Goal: Find specific page/section: Find specific page/section

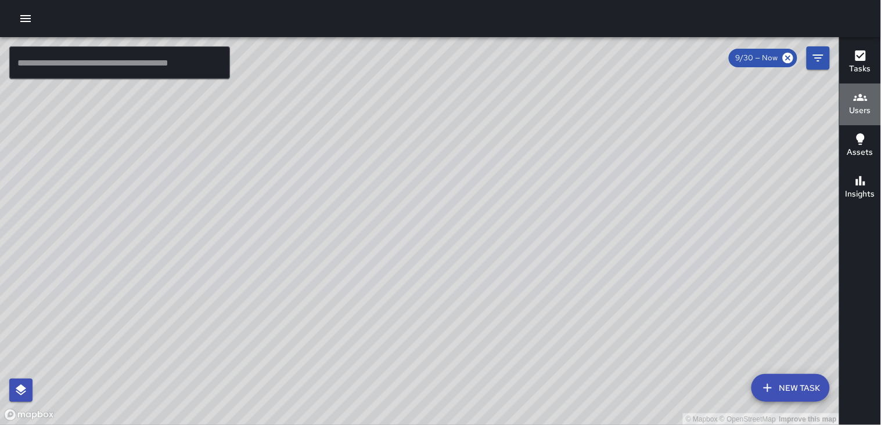
click at [859, 99] on icon "button" at bounding box center [860, 98] width 14 height 14
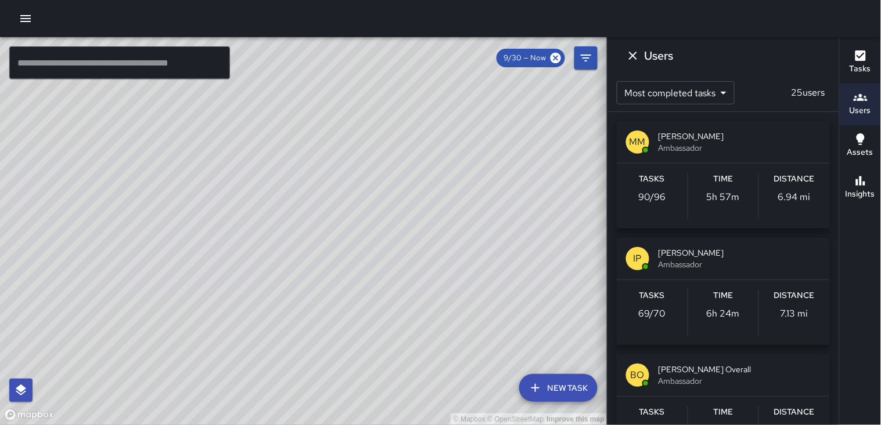
click at [781, 180] on h6 "Distance" at bounding box center [794, 179] width 41 height 13
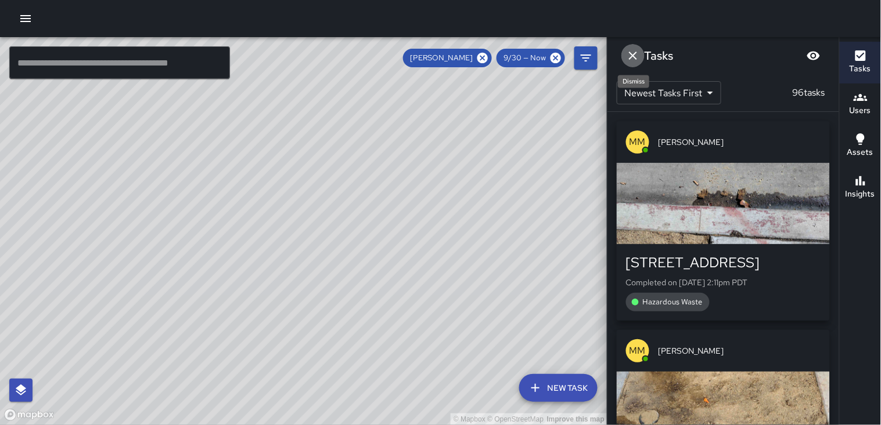
click at [637, 59] on icon "Dismiss" at bounding box center [633, 56] width 14 height 14
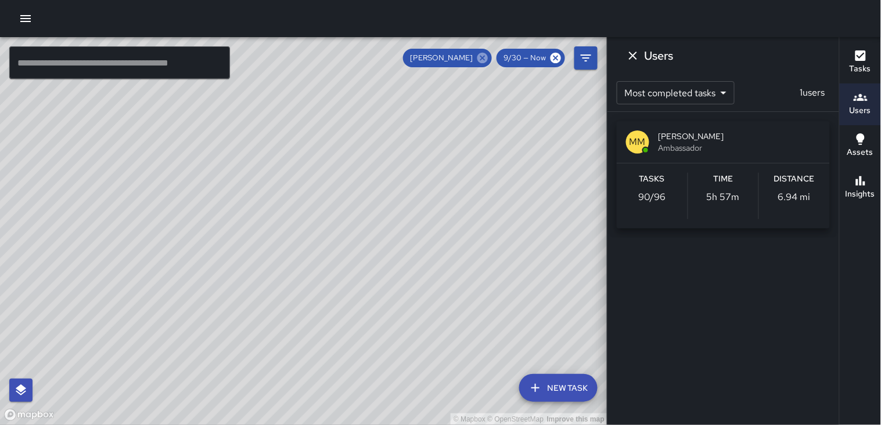
click at [482, 56] on icon at bounding box center [482, 58] width 13 height 13
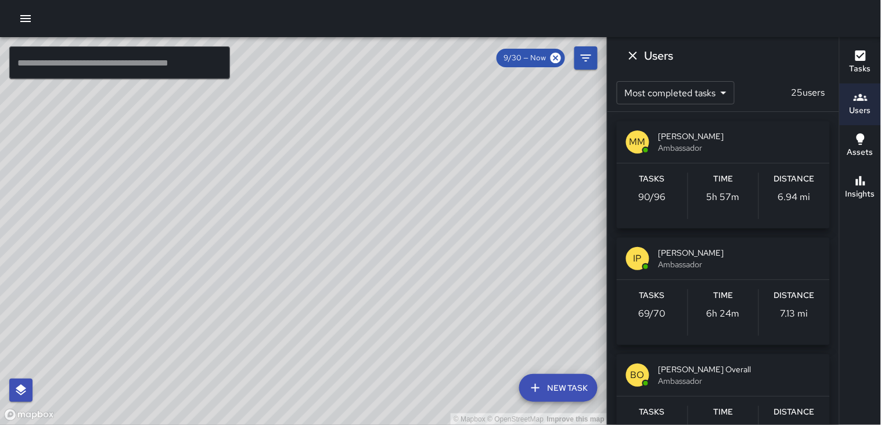
click at [790, 290] on h6 "Distance" at bounding box center [794, 296] width 41 height 13
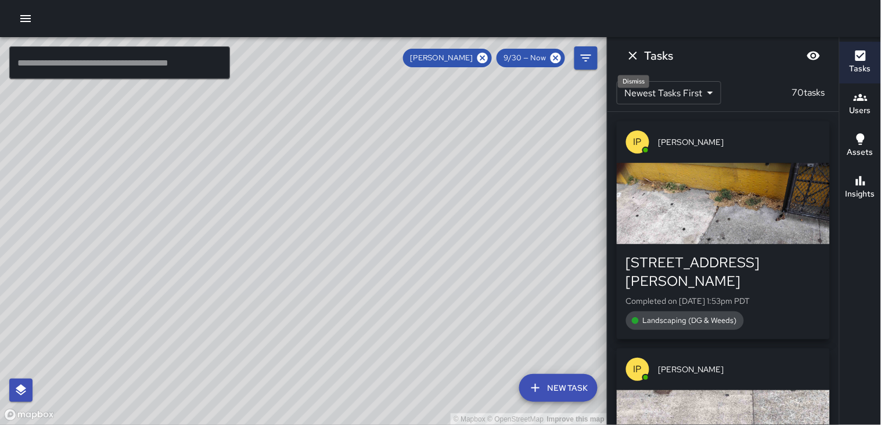
click at [630, 56] on icon "Dismiss" at bounding box center [633, 56] width 14 height 14
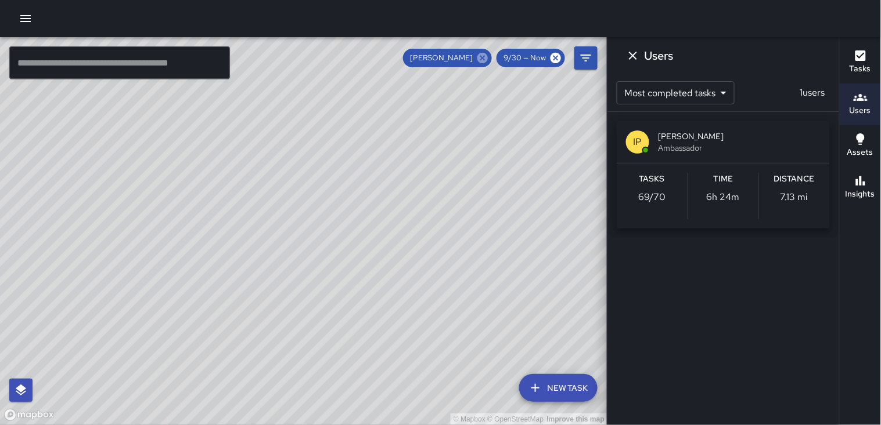
click at [480, 62] on icon at bounding box center [482, 58] width 13 height 13
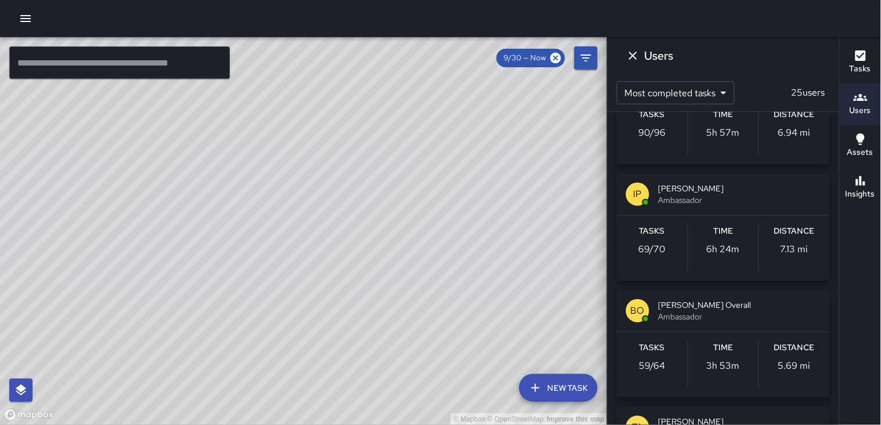
scroll to position [129, 0]
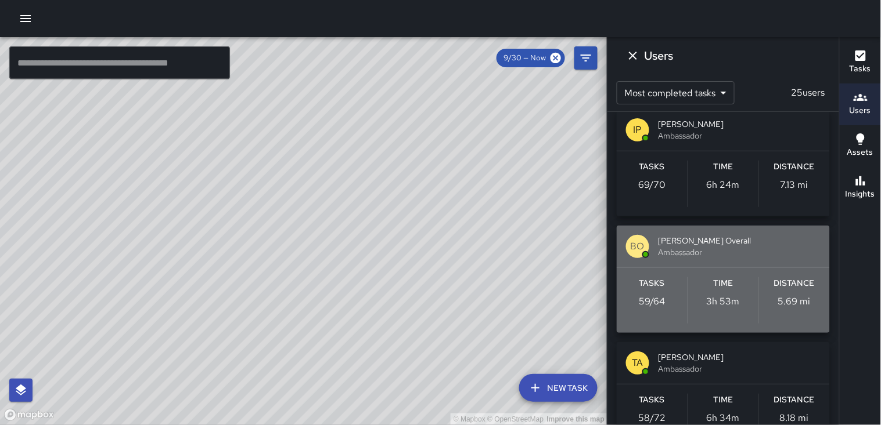
click at [796, 286] on h6 "Distance" at bounding box center [794, 283] width 41 height 13
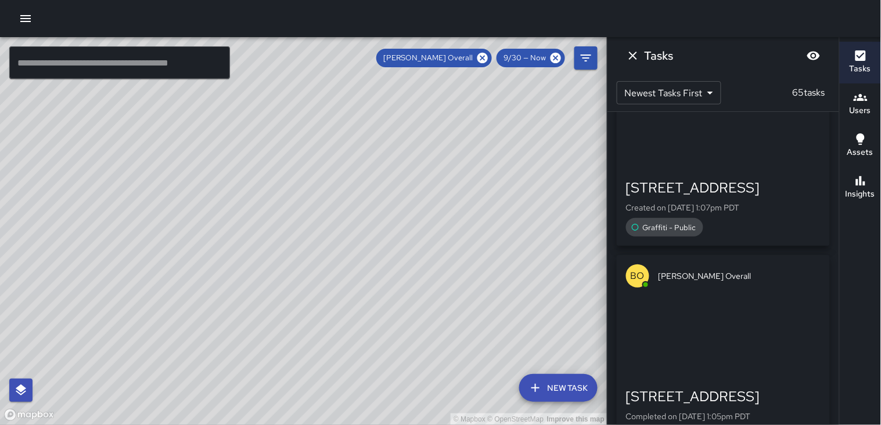
scroll to position [2773, 0]
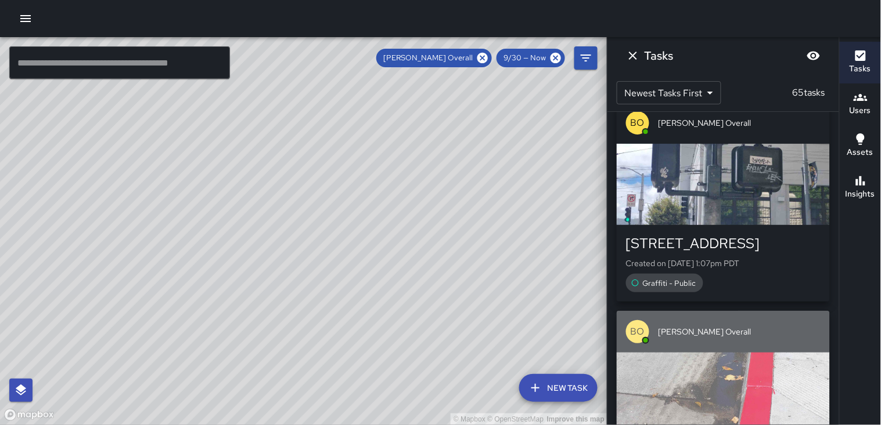
click at [709, 353] on div "button" at bounding box center [722, 393] width 213 height 81
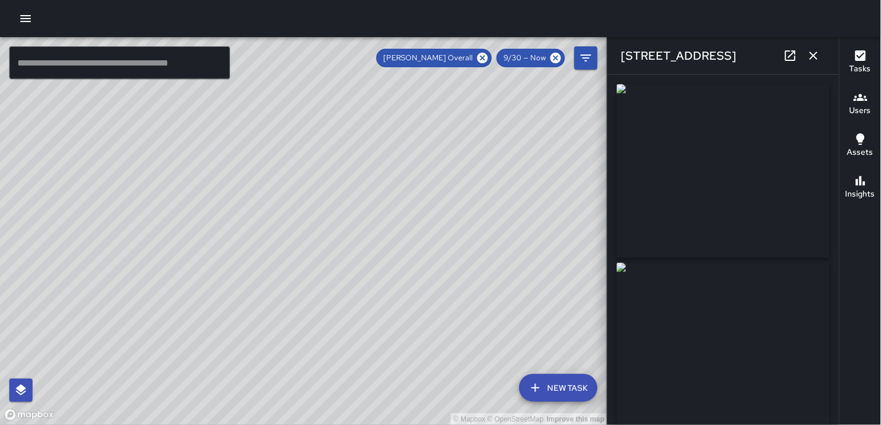
type input "**********"
click at [809, 59] on icon "button" at bounding box center [813, 56] width 14 height 14
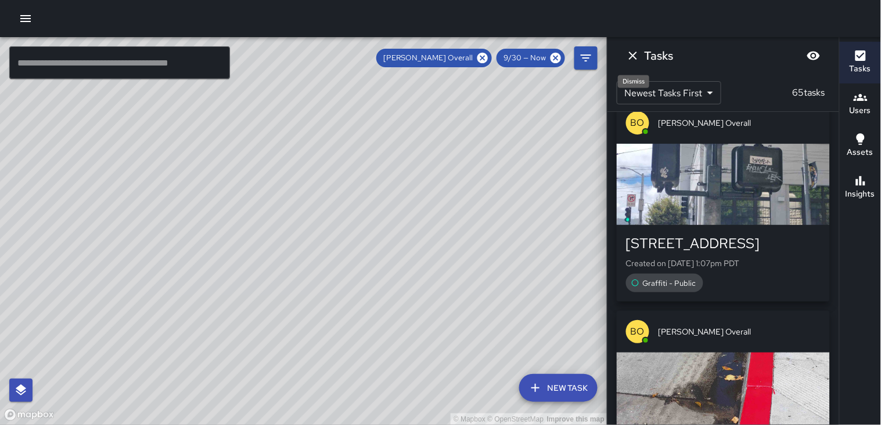
click at [637, 60] on icon "Dismiss" at bounding box center [633, 56] width 14 height 14
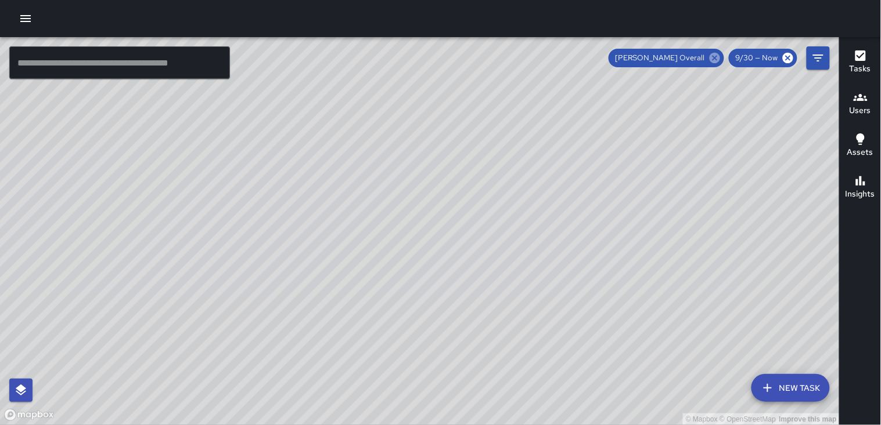
click at [717, 60] on icon at bounding box center [714, 58] width 10 height 10
drag, startPoint x: 704, startPoint y: 258, endPoint x: 568, endPoint y: 287, distance: 138.9
click at [568, 287] on div "© Mapbox © OpenStreetMap Improve this map" at bounding box center [419, 231] width 839 height 388
drag, startPoint x: 569, startPoint y: 283, endPoint x: 432, endPoint y: 323, distance: 143.4
click at [432, 323] on div "© Mapbox © OpenStreetMap Improve this map" at bounding box center [419, 231] width 839 height 388
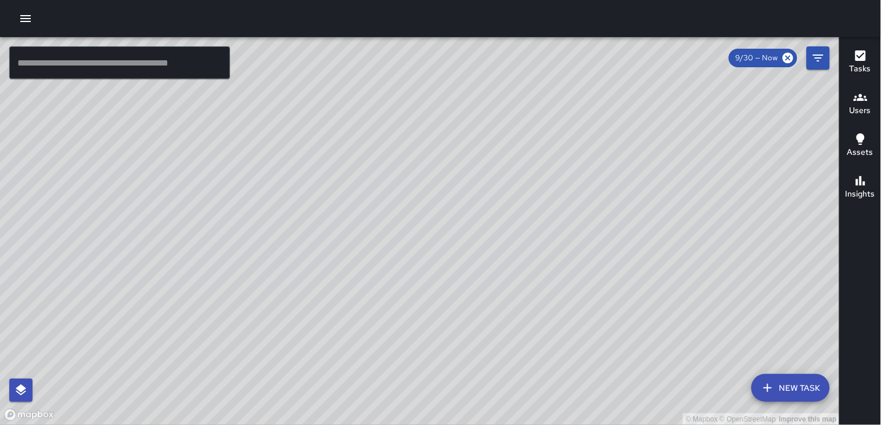
click at [438, 318] on div "© Mapbox © OpenStreetMap Improve this map" at bounding box center [419, 231] width 839 height 388
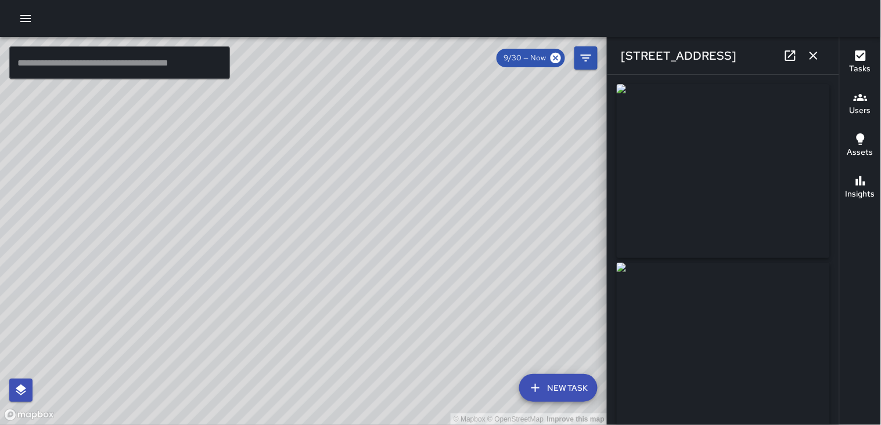
type input "**********"
click at [804, 55] on button "button" at bounding box center [813, 55] width 23 height 23
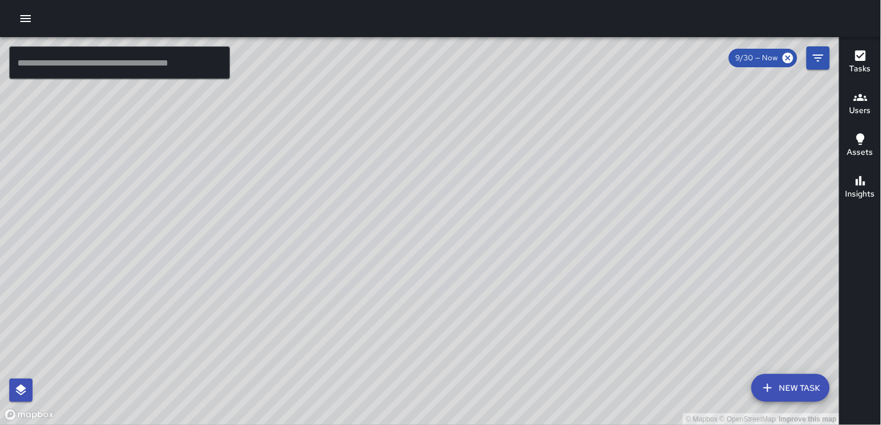
click at [860, 100] on icon "button" at bounding box center [860, 97] width 14 height 7
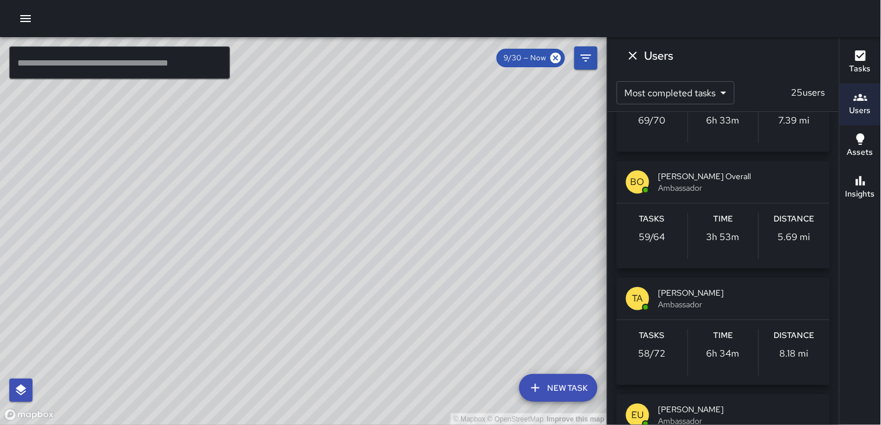
scroll to position [258, 0]
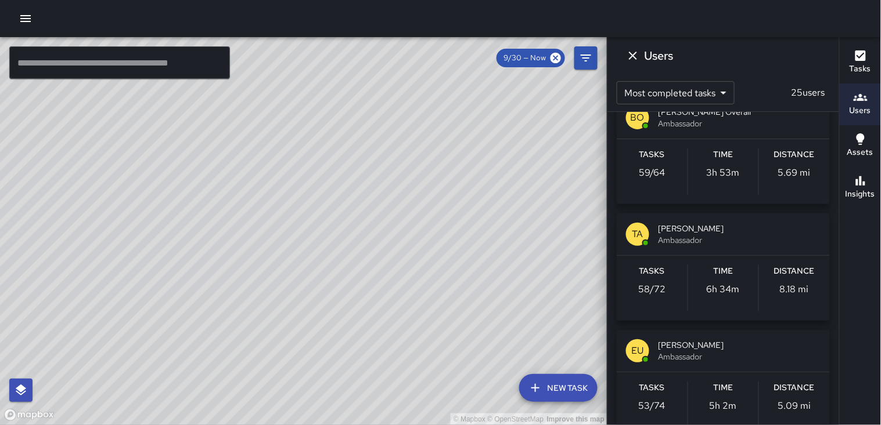
click at [796, 283] on p "8.18 mi" at bounding box center [794, 290] width 29 height 14
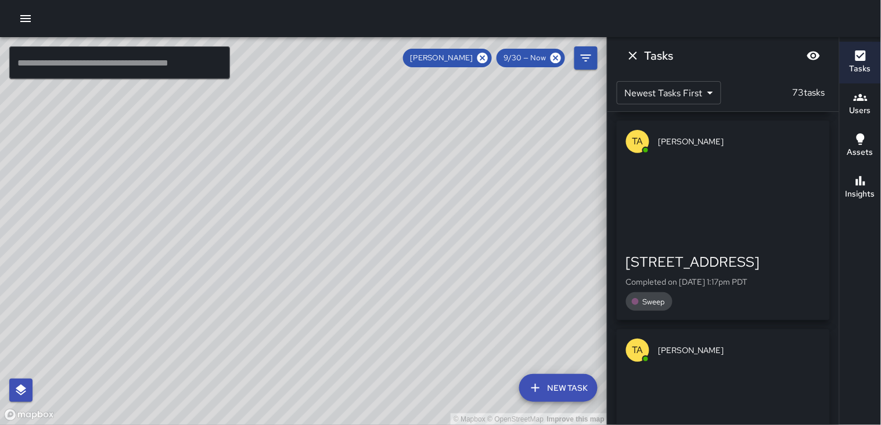
scroll to position [0, 0]
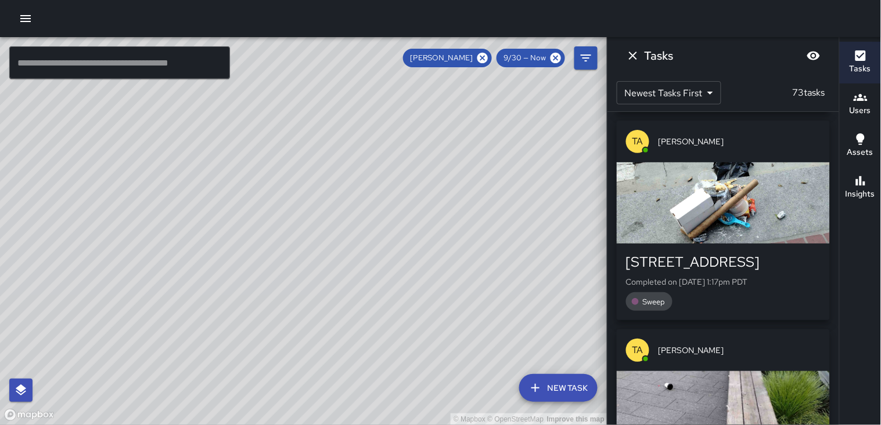
click at [775, 163] on div "button" at bounding box center [722, 203] width 213 height 81
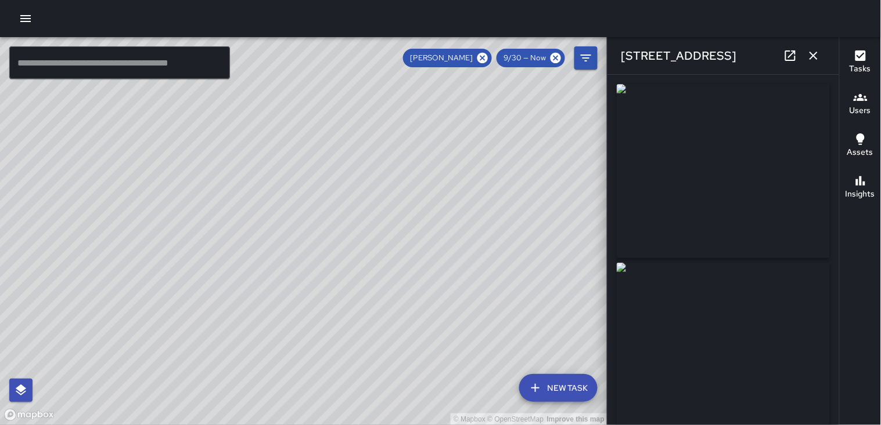
click at [810, 52] on icon "button" at bounding box center [813, 56] width 8 height 8
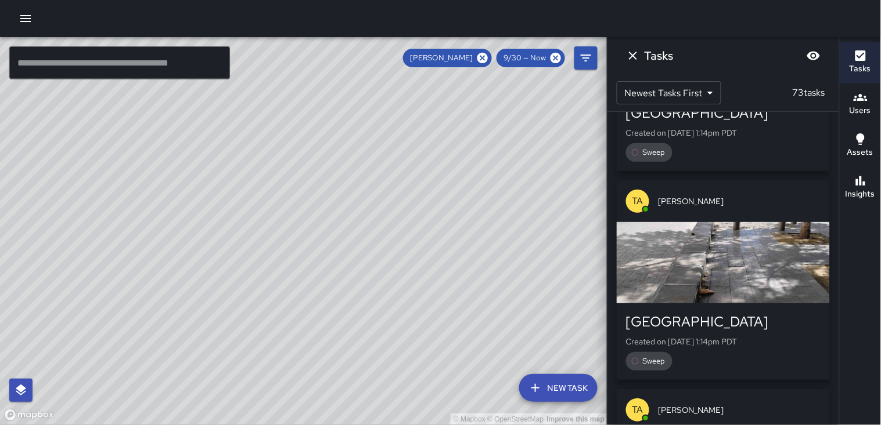
scroll to position [3353, 0]
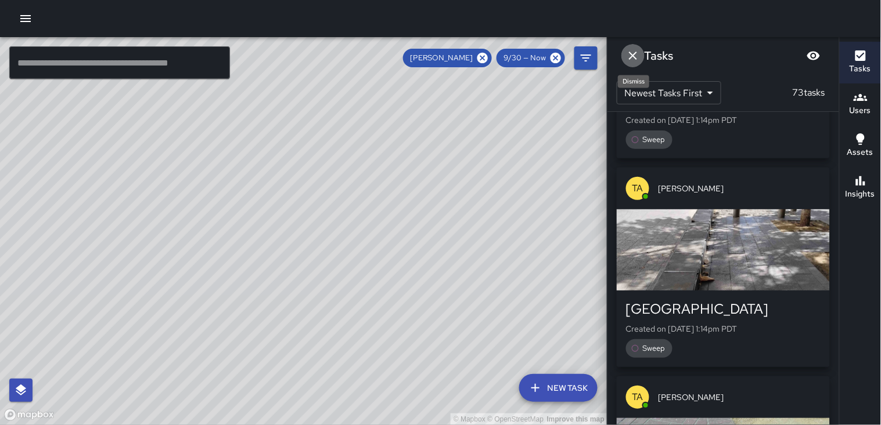
click at [636, 60] on icon "Dismiss" at bounding box center [633, 56] width 14 height 14
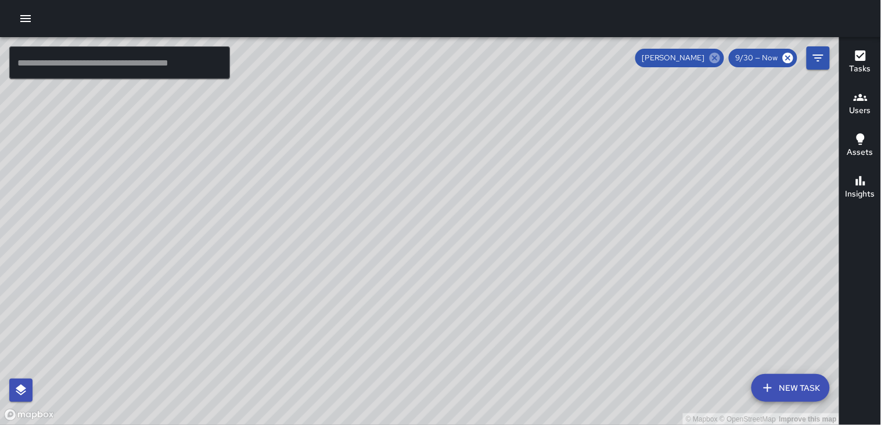
click at [717, 58] on icon at bounding box center [714, 58] width 10 height 10
click at [865, 104] on h6 "Users" at bounding box center [859, 110] width 21 height 13
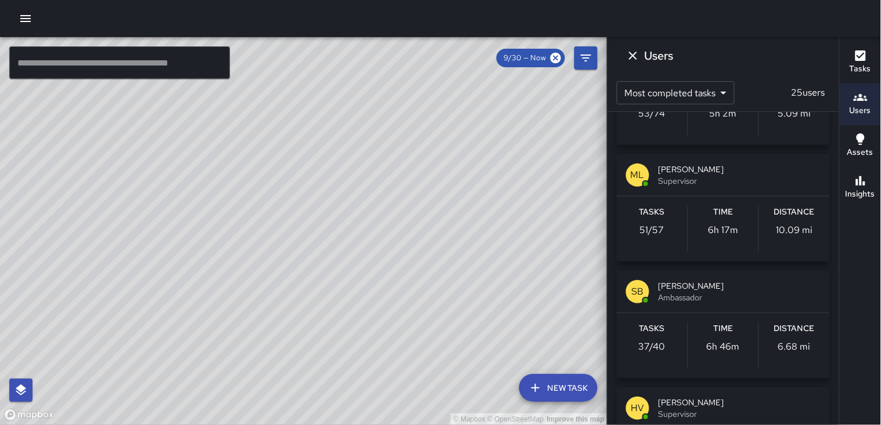
scroll to position [580, 0]
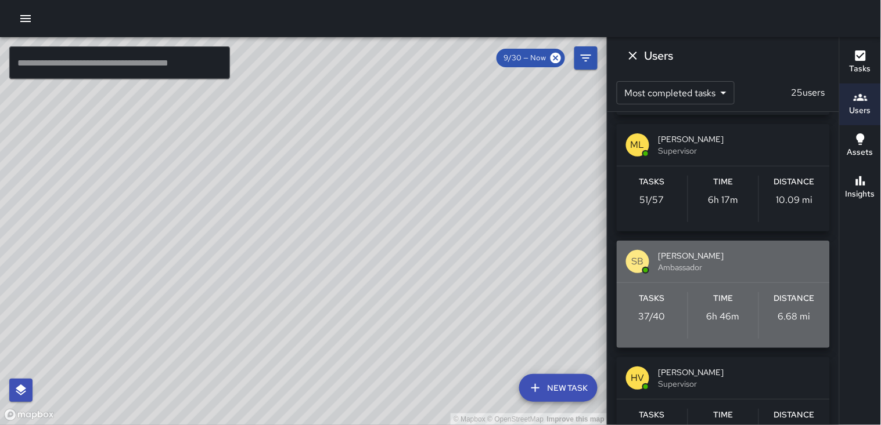
click at [792, 317] on p "6.68 mi" at bounding box center [794, 317] width 33 height 14
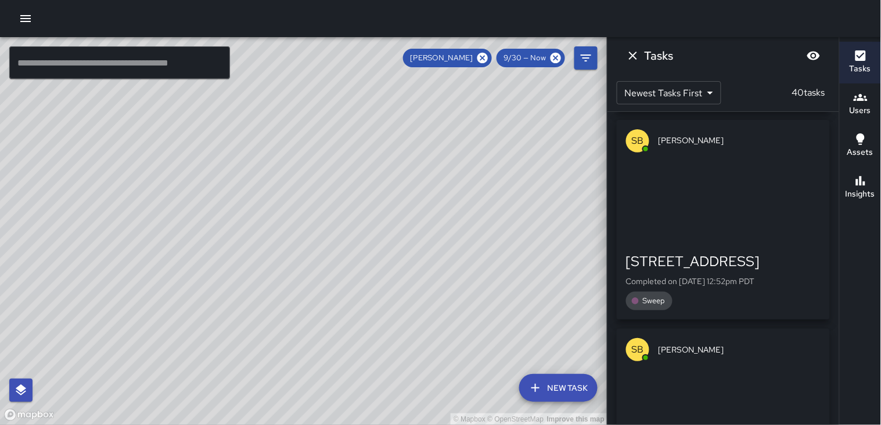
scroll to position [3267, 0]
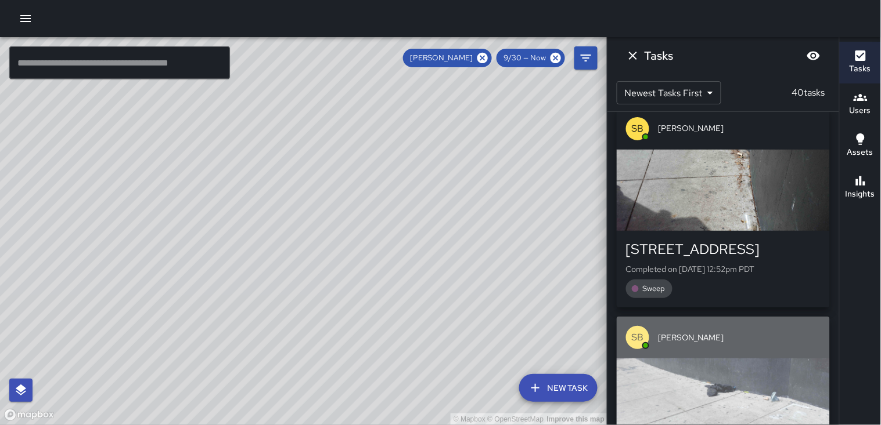
click at [743, 387] on div "button" at bounding box center [722, 399] width 213 height 81
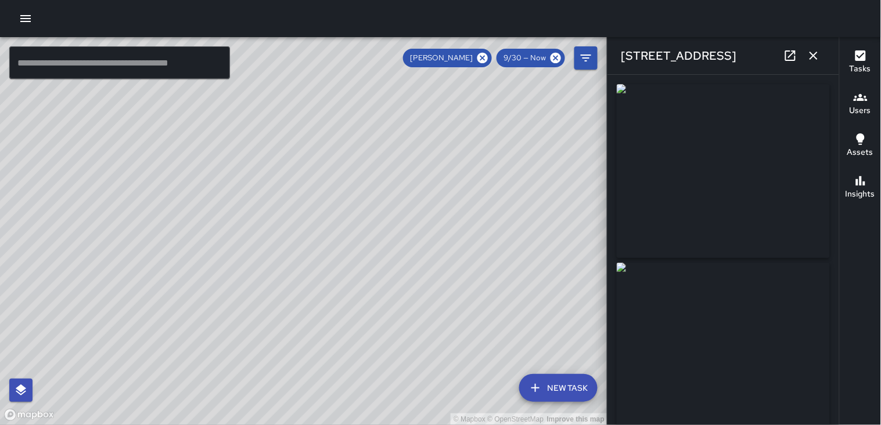
type input "**********"
click at [813, 58] on icon "button" at bounding box center [813, 56] width 14 height 14
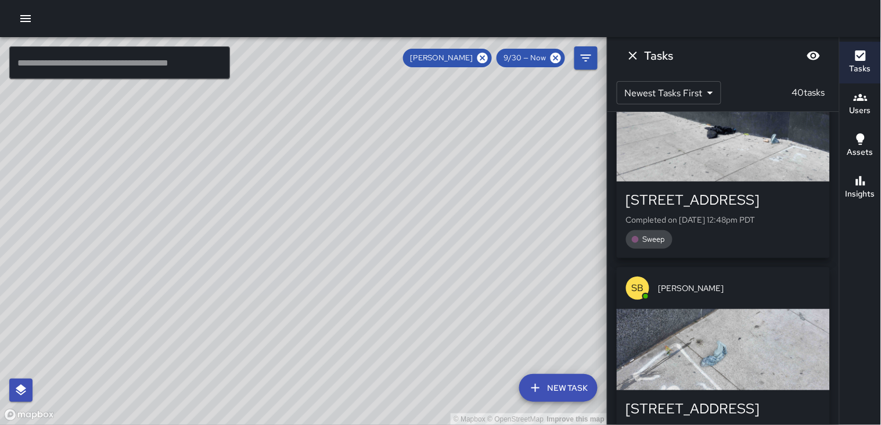
scroll to position [3590, 0]
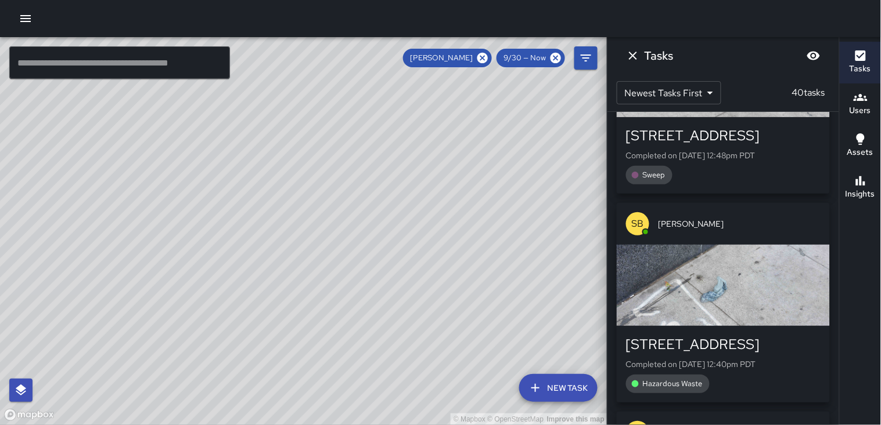
click at [742, 293] on div "button" at bounding box center [722, 285] width 213 height 81
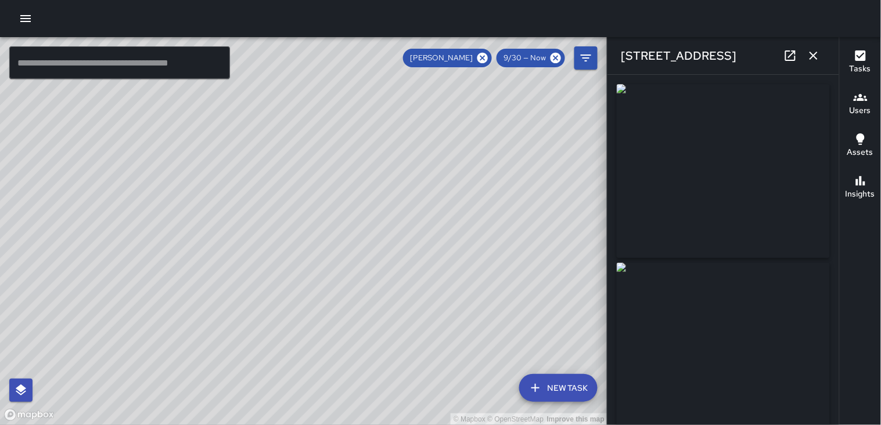
type input "**********"
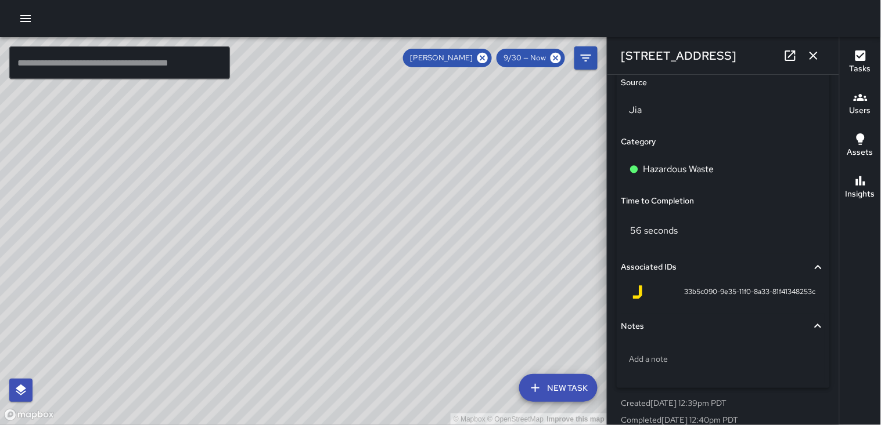
scroll to position [811, 0]
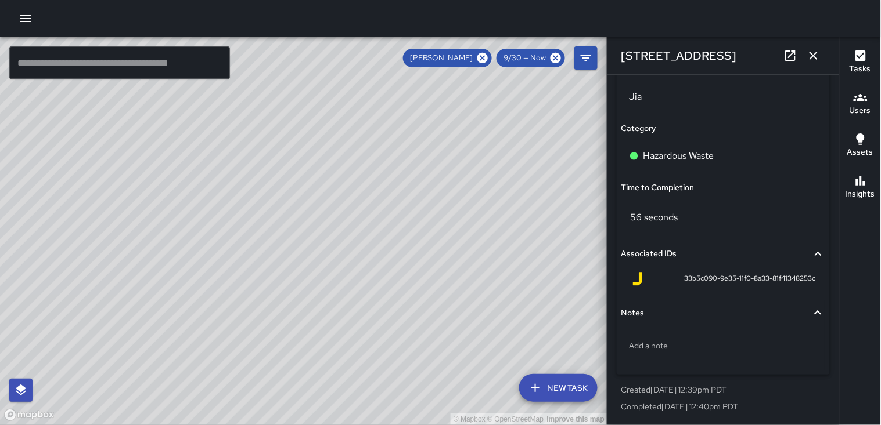
click at [816, 57] on icon "button" at bounding box center [813, 56] width 14 height 14
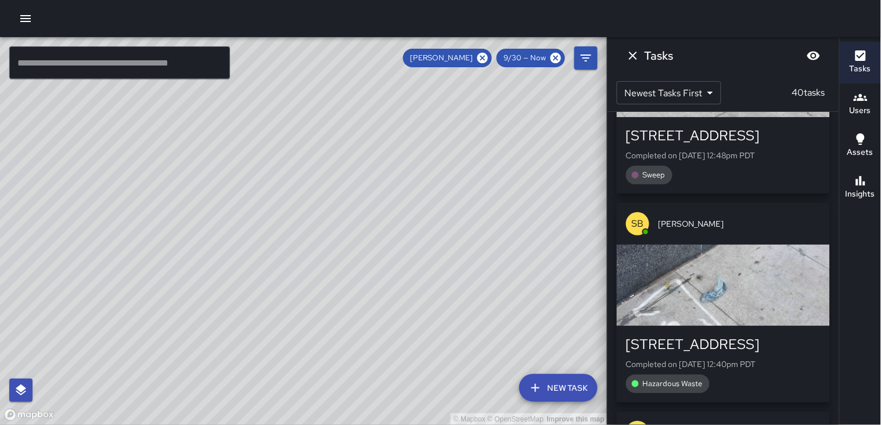
click at [814, 59] on icon "Blur" at bounding box center [813, 56] width 13 height 9
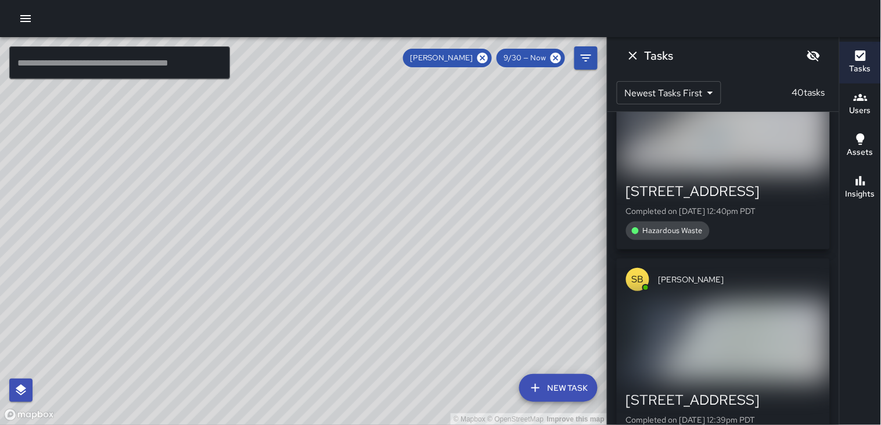
scroll to position [3783, 0]
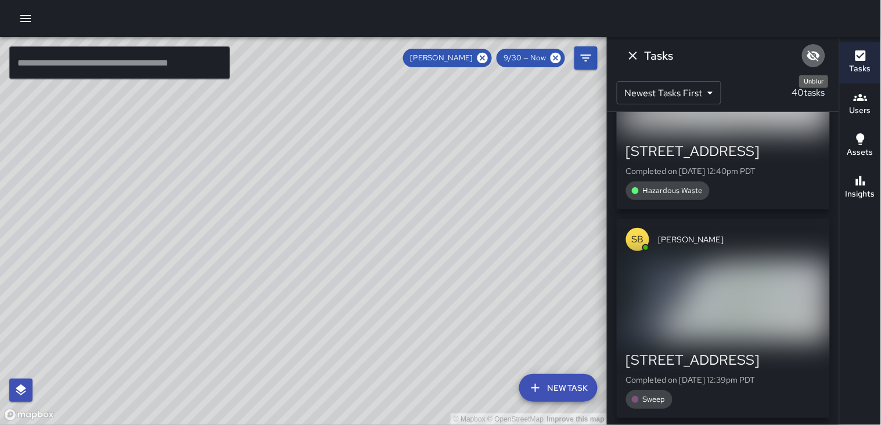
click at [816, 56] on icon "Unblur" at bounding box center [813, 56] width 14 height 14
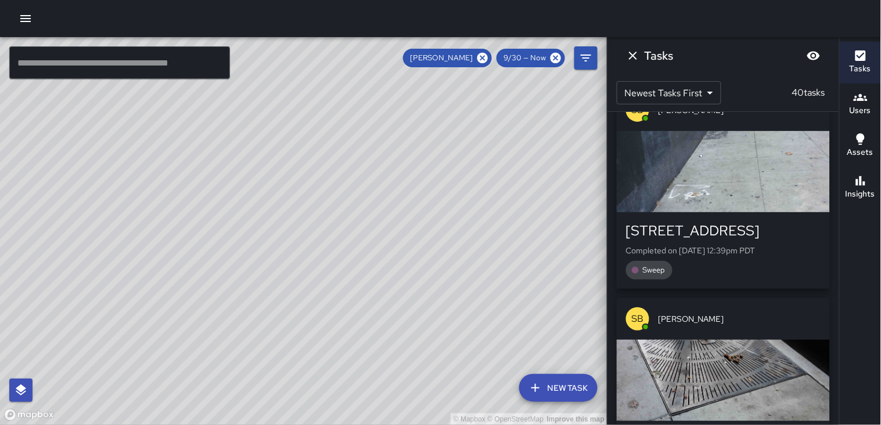
scroll to position [4041, 0]
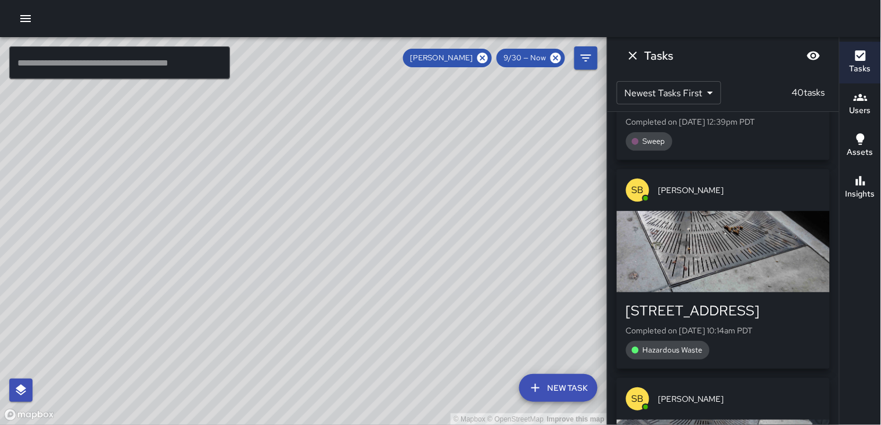
click at [760, 248] on div "button" at bounding box center [722, 251] width 213 height 81
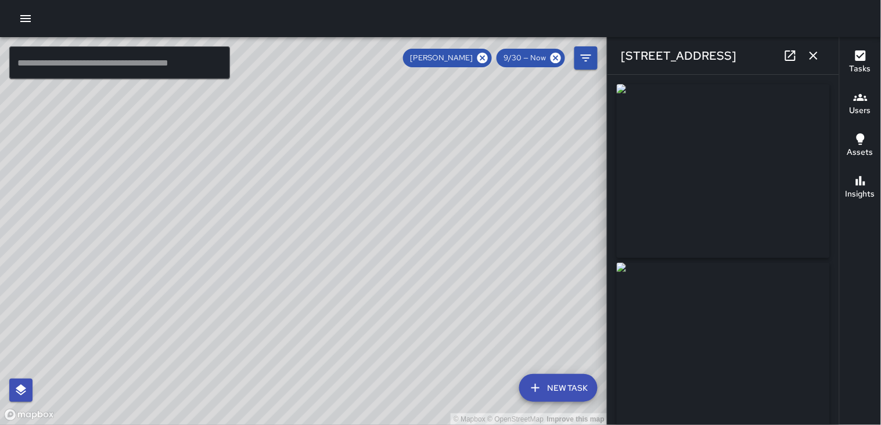
type input "**********"
click at [770, 331] on img at bounding box center [722, 350] width 213 height 174
click at [728, 156] on img at bounding box center [722, 171] width 213 height 174
click at [814, 59] on icon "button" at bounding box center [813, 56] width 14 height 14
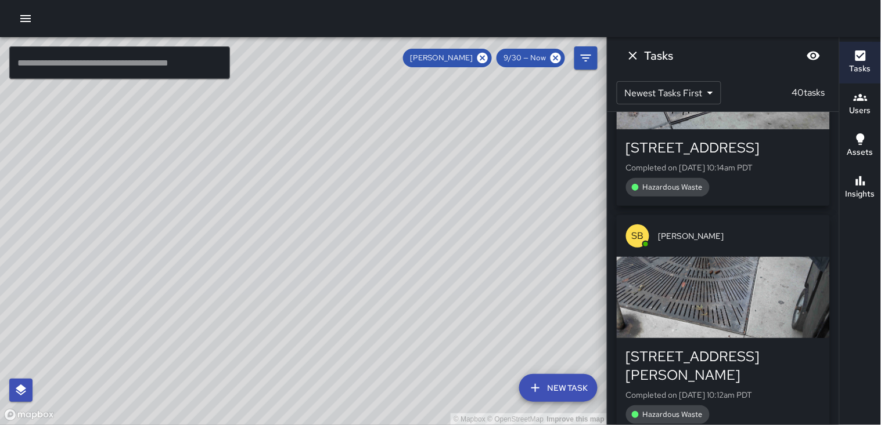
scroll to position [4234, 0]
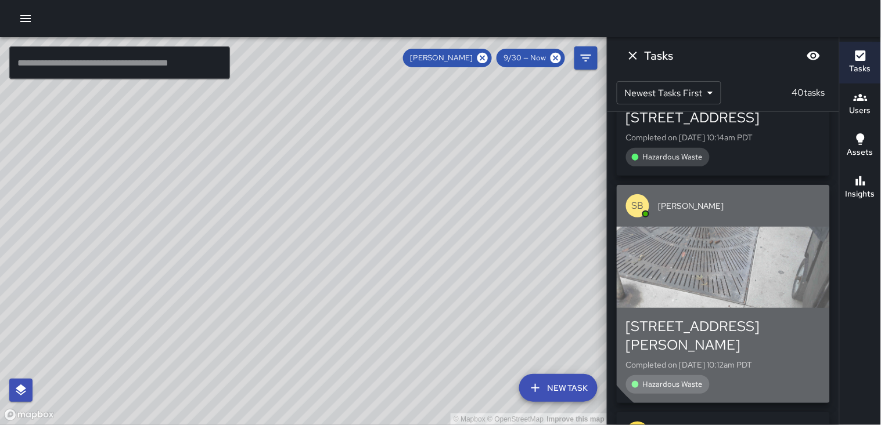
click at [744, 277] on div "button" at bounding box center [722, 267] width 213 height 81
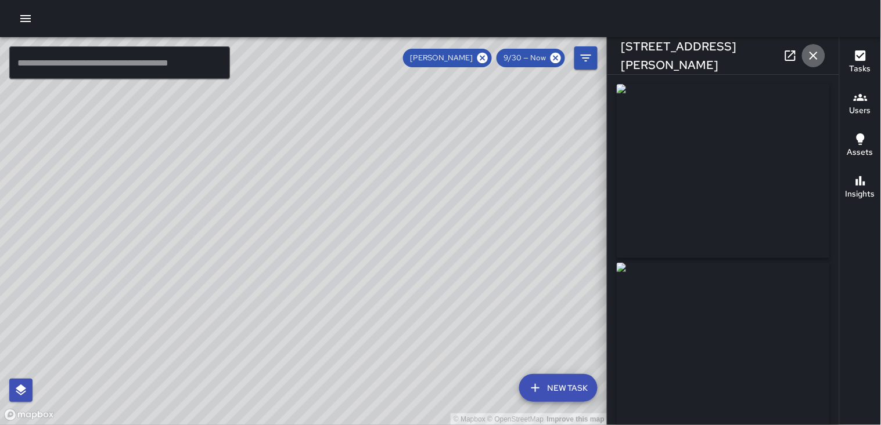
click at [810, 60] on icon "button" at bounding box center [813, 56] width 14 height 14
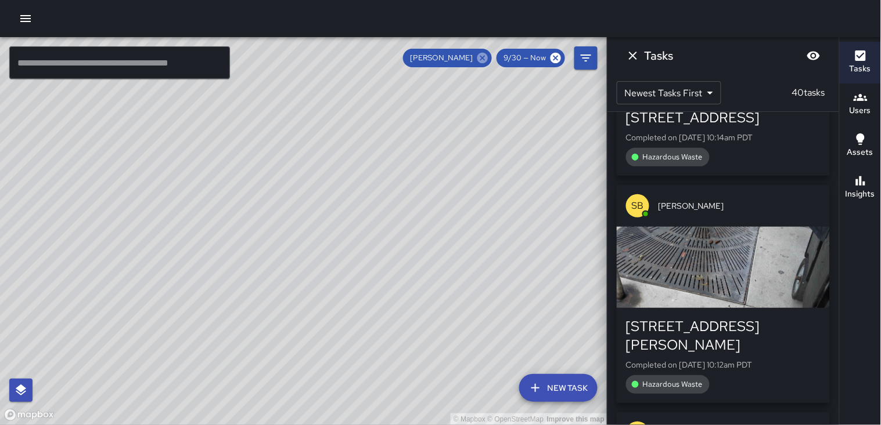
click at [484, 53] on icon at bounding box center [482, 58] width 10 height 10
